Goal: Navigation & Orientation: Find specific page/section

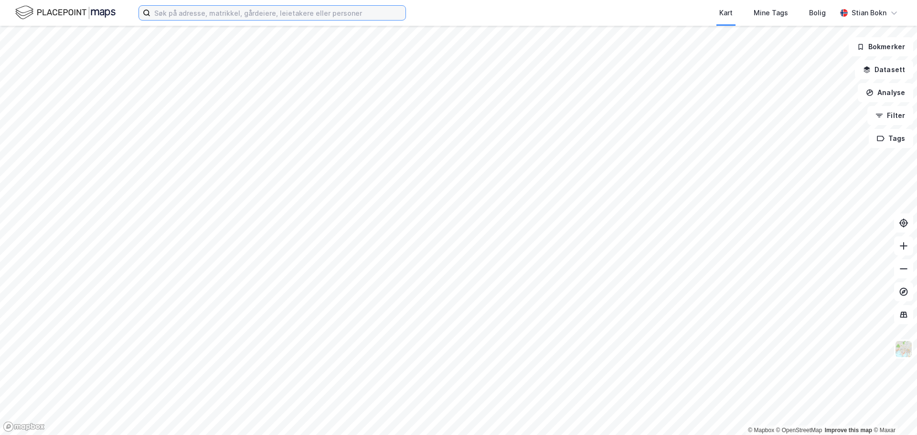
click at [236, 16] on input at bounding box center [278, 13] width 255 height 14
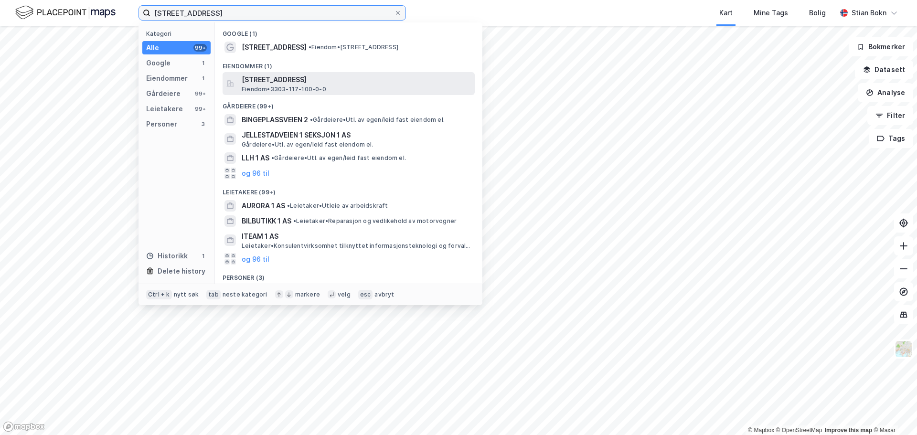
type input "[STREET_ADDRESS]"
click at [277, 81] on span "[STREET_ADDRESS]" at bounding box center [356, 79] width 229 height 11
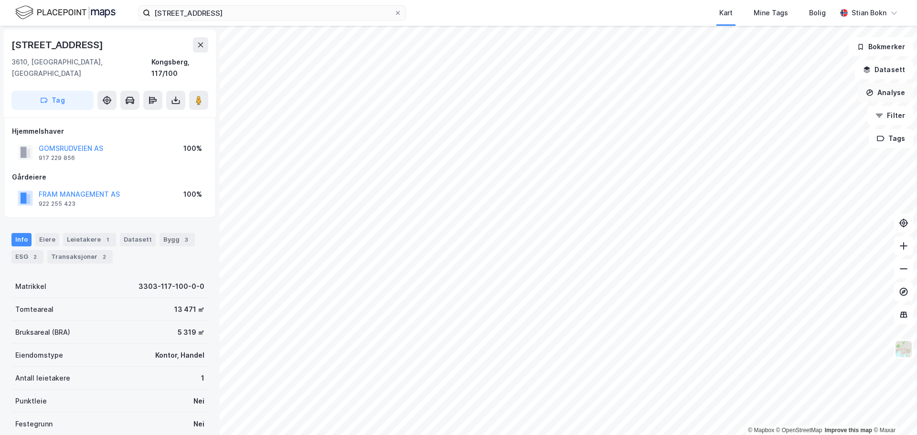
click at [894, 87] on button "Analyse" at bounding box center [885, 92] width 55 height 19
click at [786, 93] on div "Mål avstand" at bounding box center [802, 93] width 83 height 8
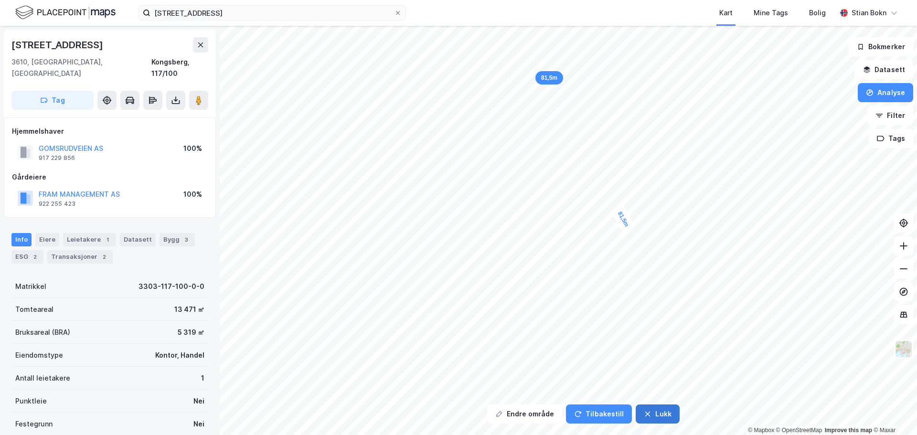
click at [645, 420] on button "Lukk" at bounding box center [657, 414] width 43 height 19
